Goal: Information Seeking & Learning: Learn about a topic

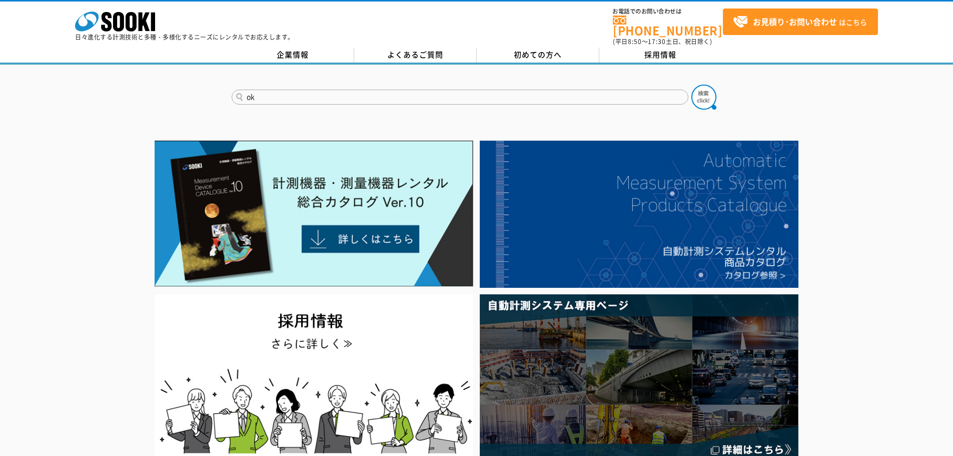
type input "o"
type input "おくだけ"
click at [691, 85] on button at bounding box center [703, 97] width 25 height 25
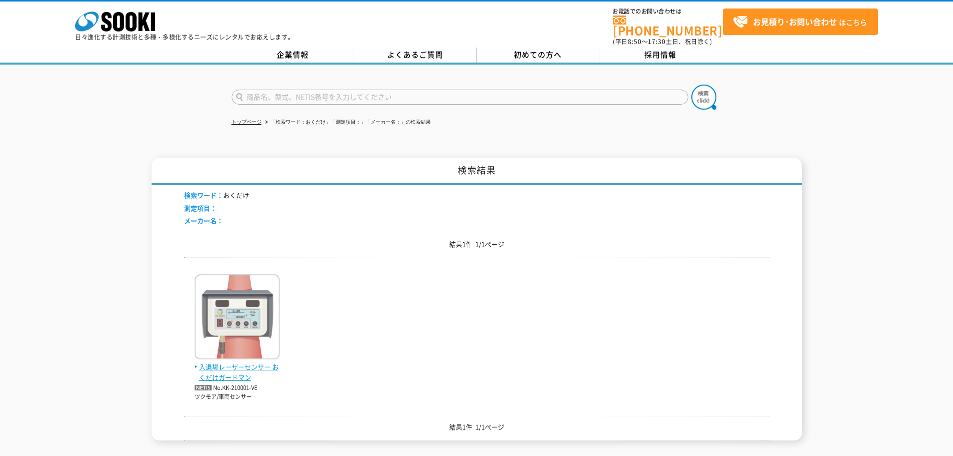
click at [237, 298] on img at bounding box center [237, 318] width 85 height 88
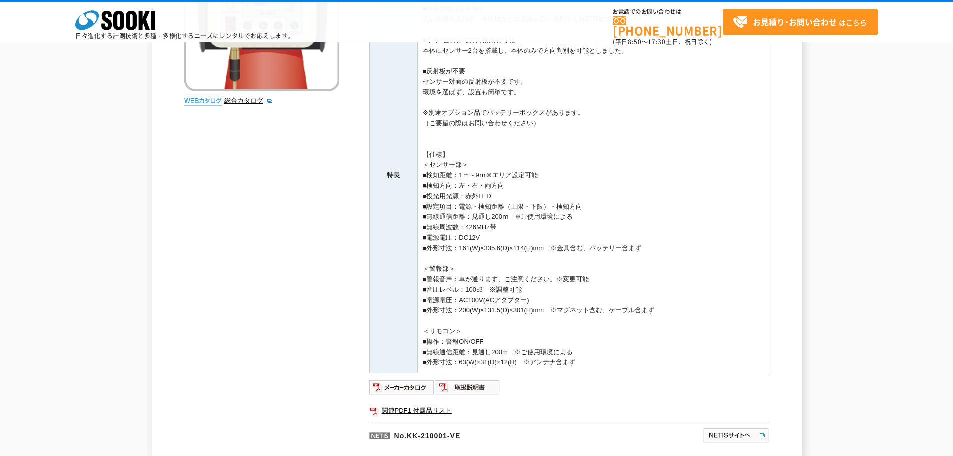
scroll to position [4, 0]
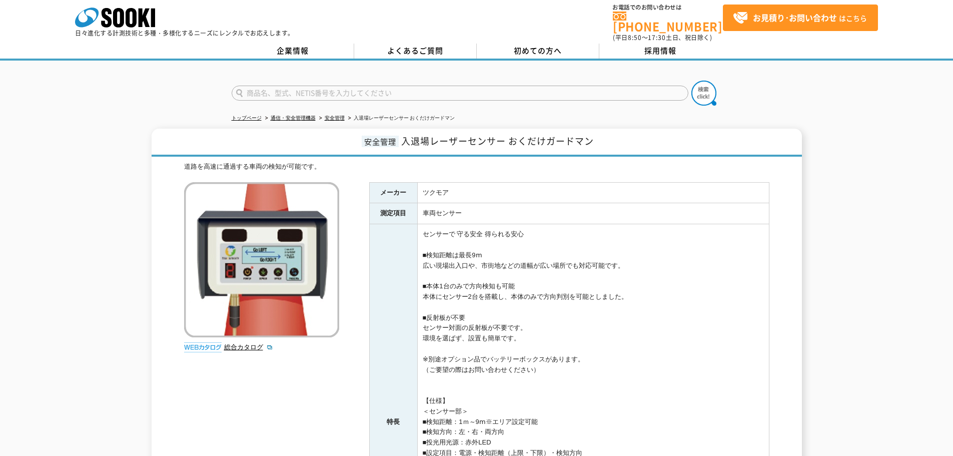
click at [245, 346] on div "総合カタログ" at bounding box center [263, 269] width 158 height 175
click at [248, 343] on link "総合カタログ" at bounding box center [248, 347] width 49 height 8
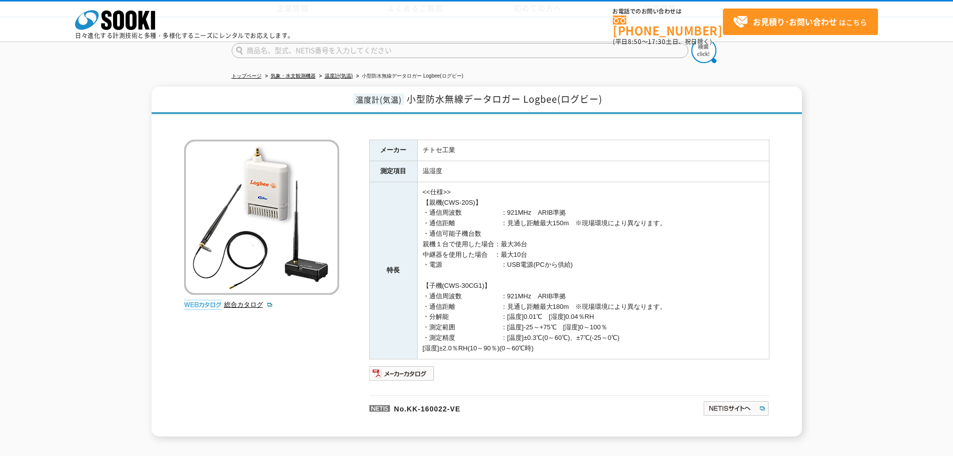
scroll to position [100, 0]
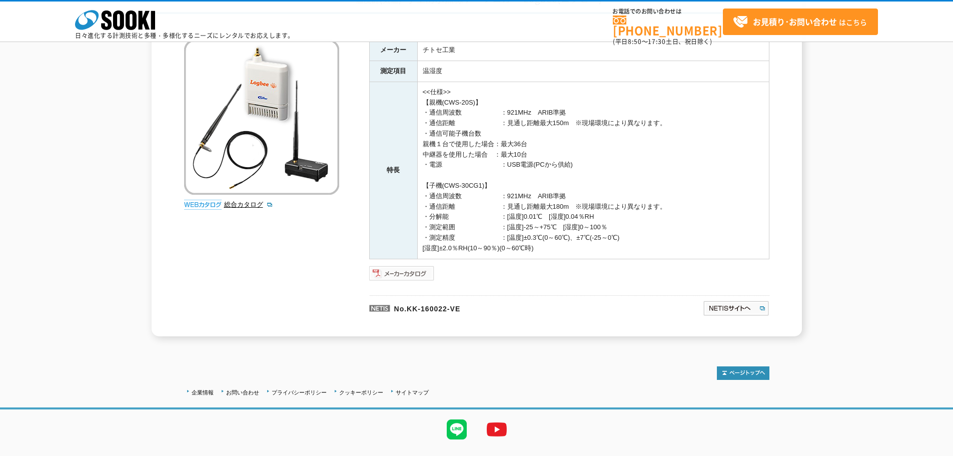
click at [413, 279] on img at bounding box center [402, 273] width 66 height 16
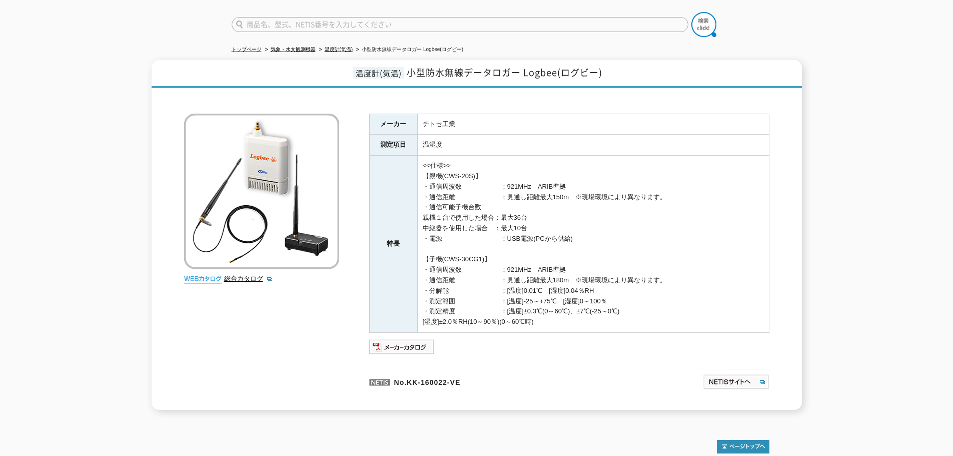
scroll to position [23, 0]
